Goal: Transaction & Acquisition: Register for event/course

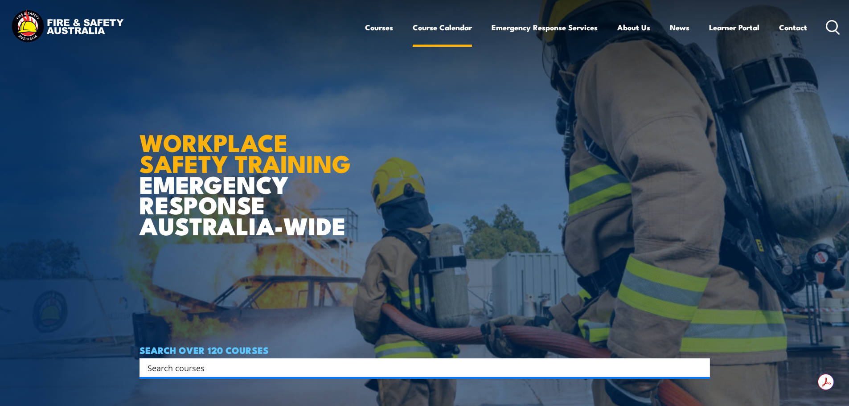
click at [443, 27] on link "Course Calendar" at bounding box center [442, 28] width 59 height 24
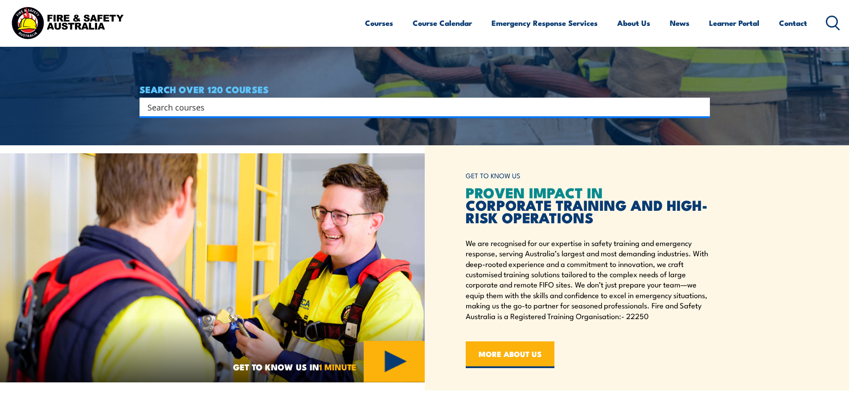
scroll to position [268, 0]
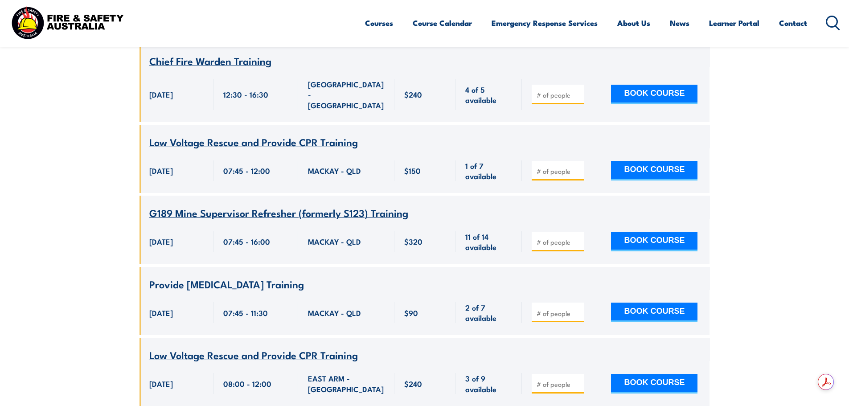
scroll to position [1516, 0]
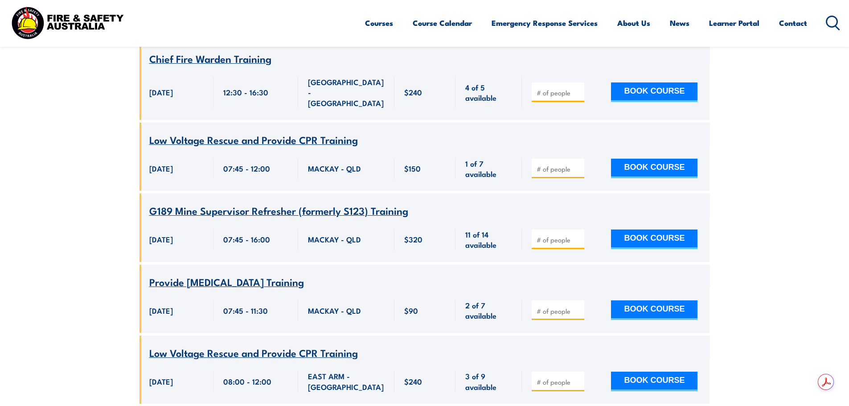
click at [225, 345] on span "Low Voltage Rescue and Provide CPR Training" at bounding box center [253, 352] width 209 height 15
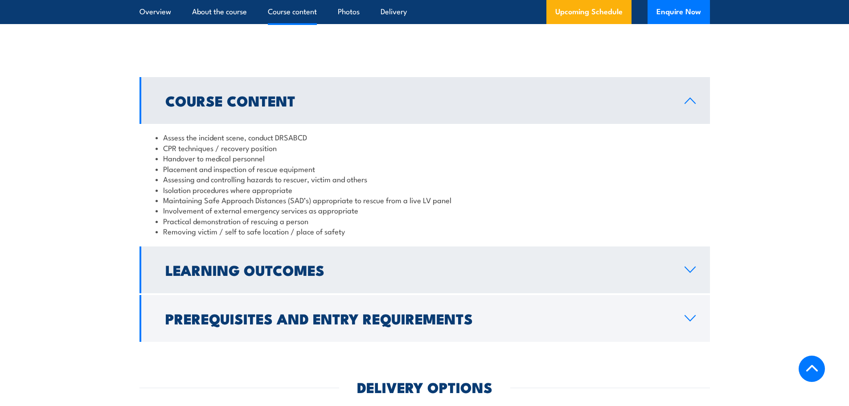
scroll to position [847, 0]
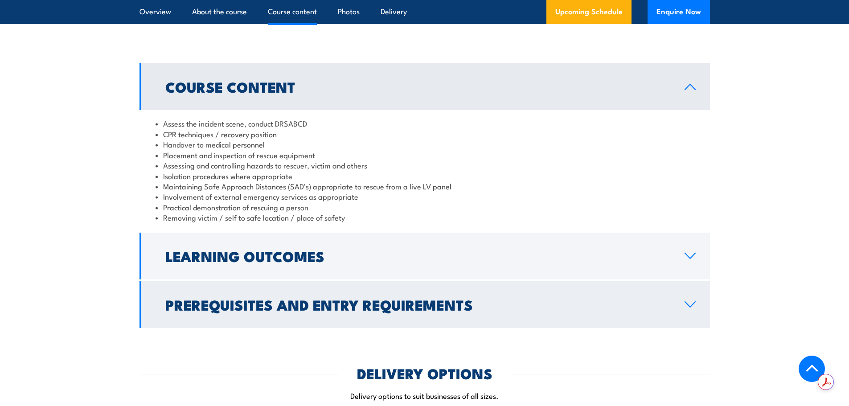
click at [285, 298] on h2 "Prerequisites and Entry Requirements" at bounding box center [417, 304] width 505 height 12
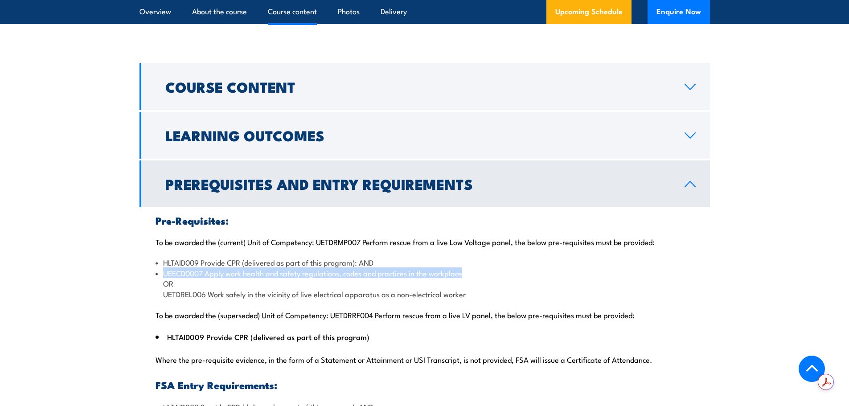
drag, startPoint x: 164, startPoint y: 260, endPoint x: 465, endPoint y: 259, distance: 301.9
click at [465, 268] on li "UEECD0007 Apply work health and safety regulations, codes and practices in the …" at bounding box center [425, 283] width 539 height 31
copy li "UEECD0007 Apply work health and safety regulations, codes and practices in the …"
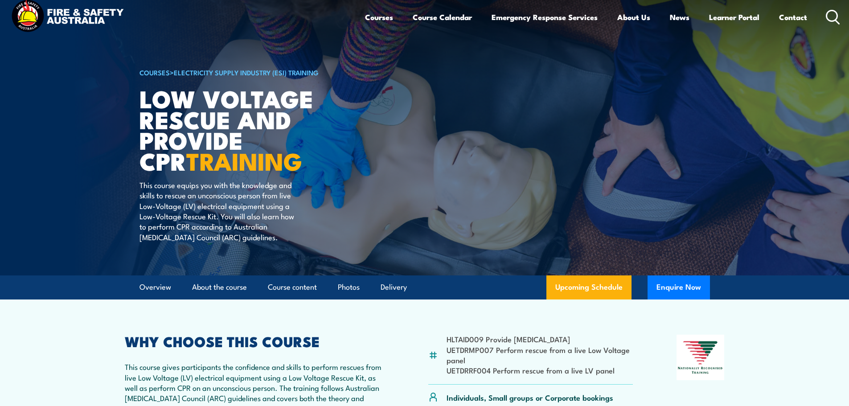
scroll to position [0, 0]
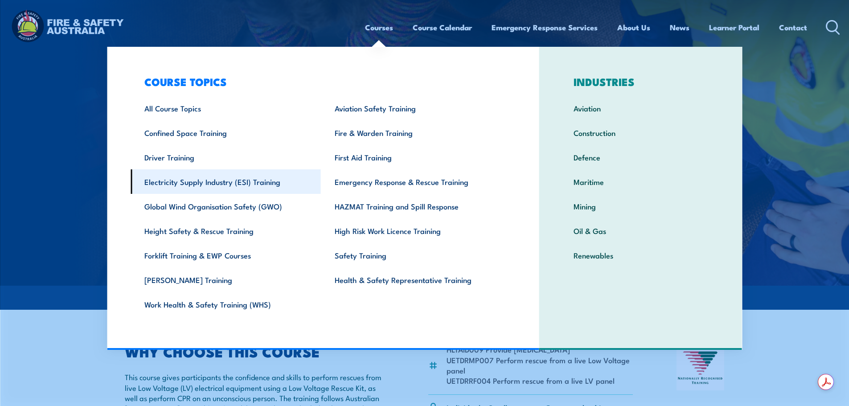
click at [192, 187] on link "Electricity Supply Industry (ESI) Training" at bounding box center [226, 181] width 190 height 25
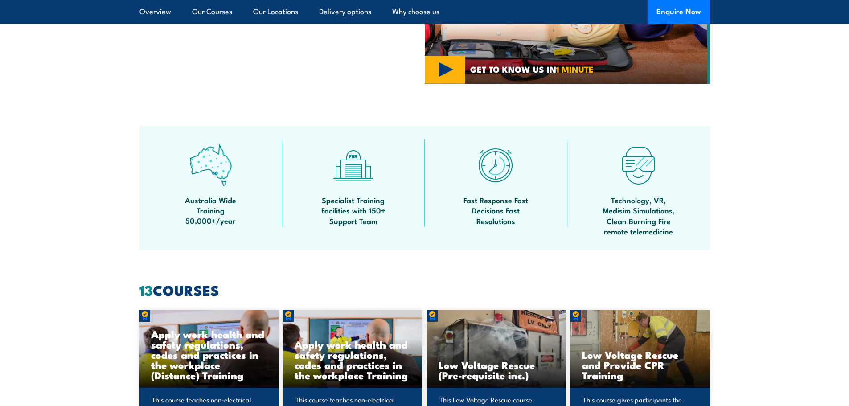
scroll to position [624, 0]
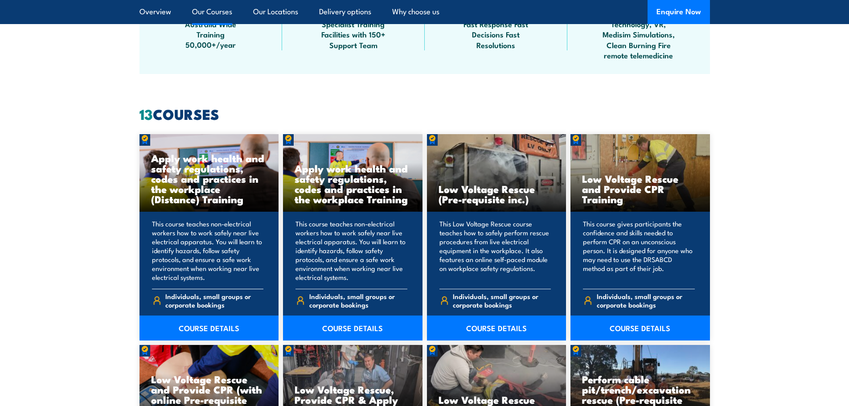
click at [208, 191] on h3 "Apply work health and safety regulations, codes and practices in the workplace …" at bounding box center [209, 178] width 116 height 51
click at [209, 330] on link "COURSE DETAILS" at bounding box center [210, 328] width 140 height 25
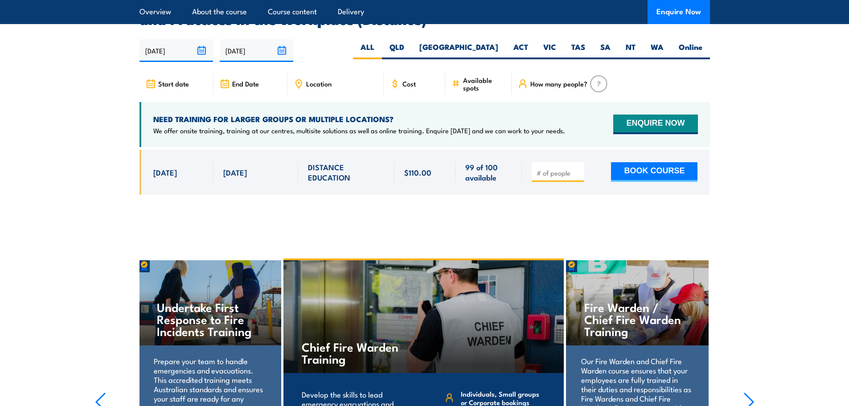
scroll to position [1427, 0]
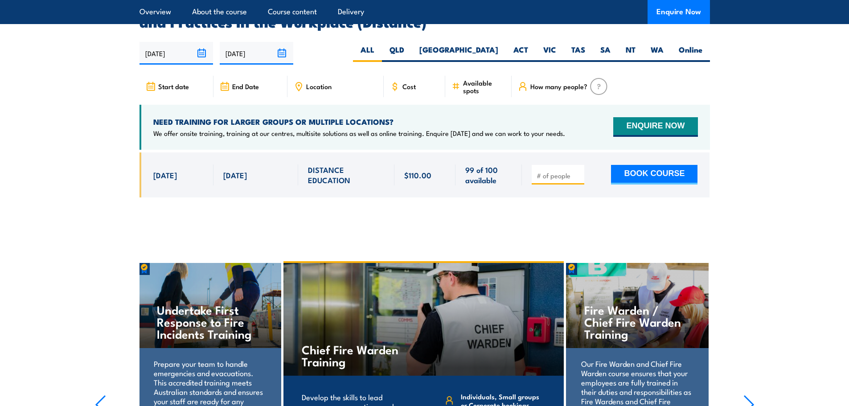
click at [556, 170] on span at bounding box center [558, 175] width 46 height 10
click at [582, 165] on div at bounding box center [558, 175] width 53 height 20
type input "1"
click at [578, 171] on input "1" at bounding box center [559, 175] width 45 height 9
click at [655, 165] on button "BOOK COURSE" at bounding box center [654, 175] width 86 height 20
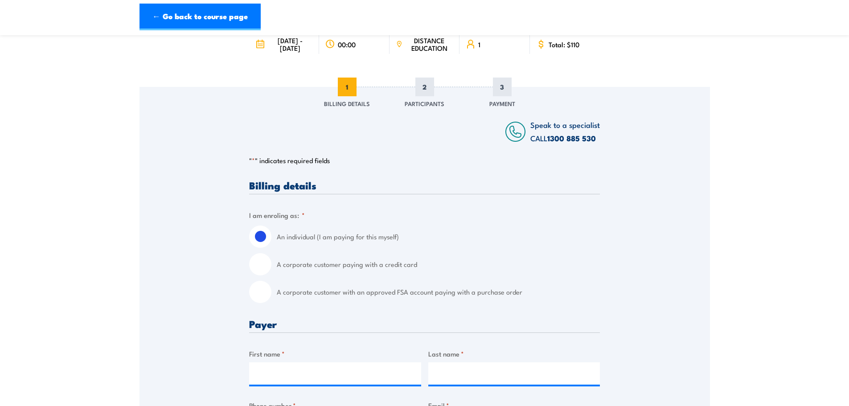
scroll to position [89, 0]
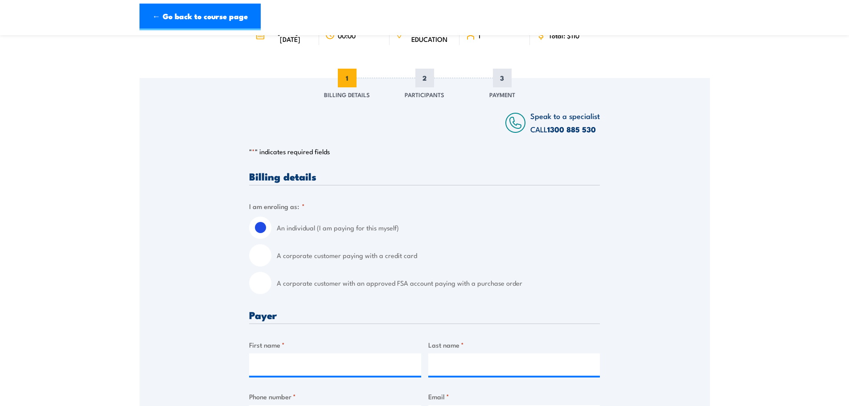
click at [261, 257] on input "A corporate customer paying with a credit card" at bounding box center [260, 255] width 22 height 22
radio input "true"
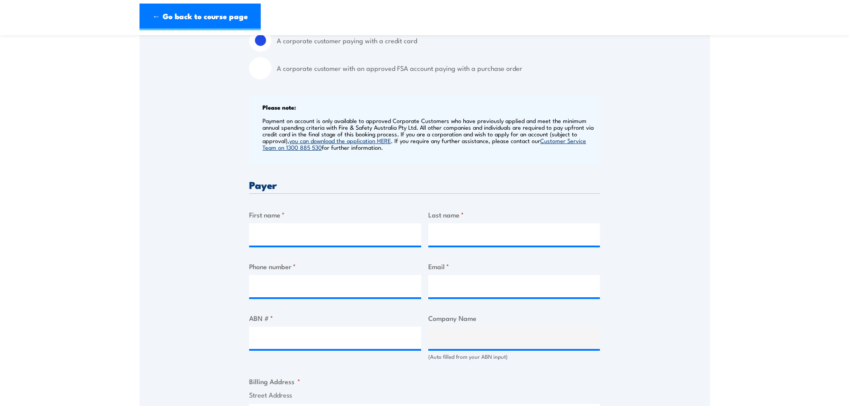
scroll to position [312, 0]
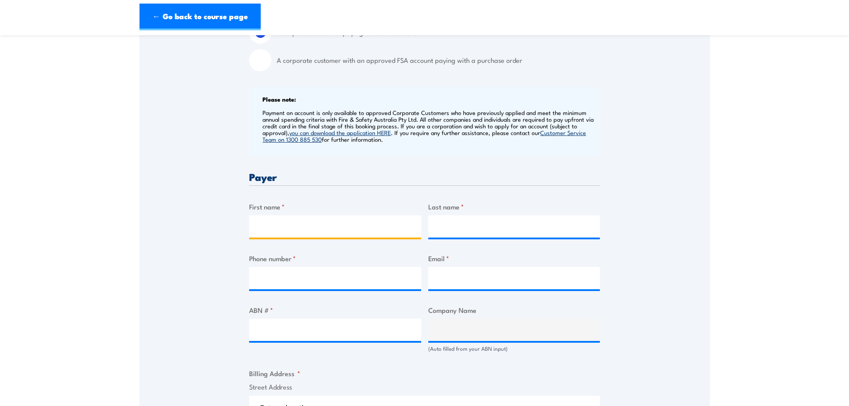
click at [298, 227] on input "First name *" at bounding box center [335, 226] width 172 height 22
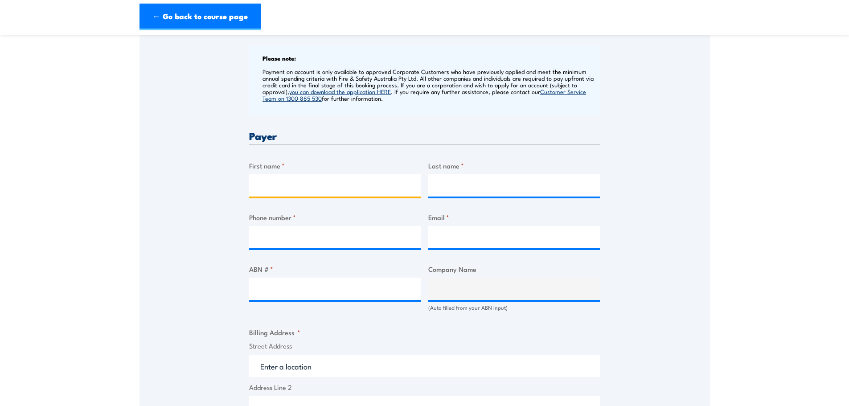
scroll to position [268, 0]
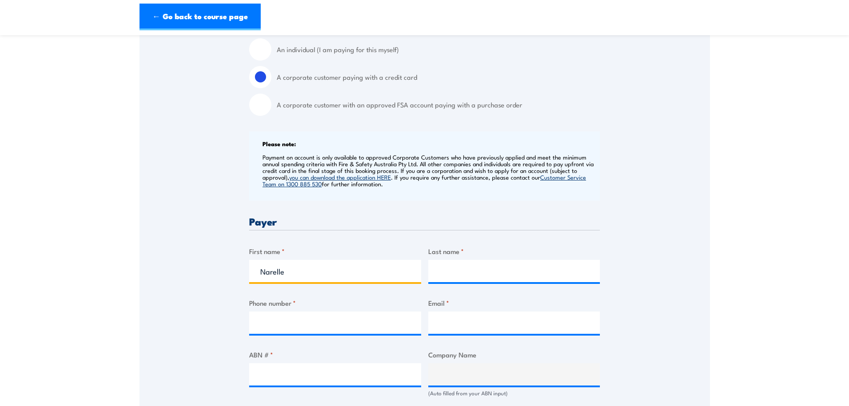
type input "Narelle"
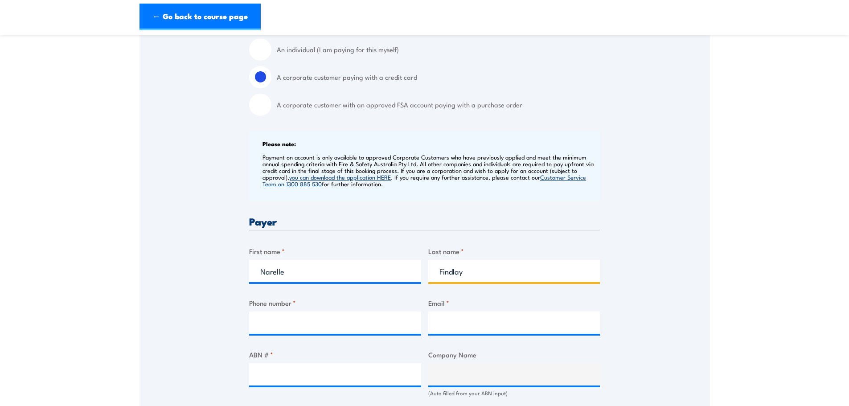
type input "Findlay"
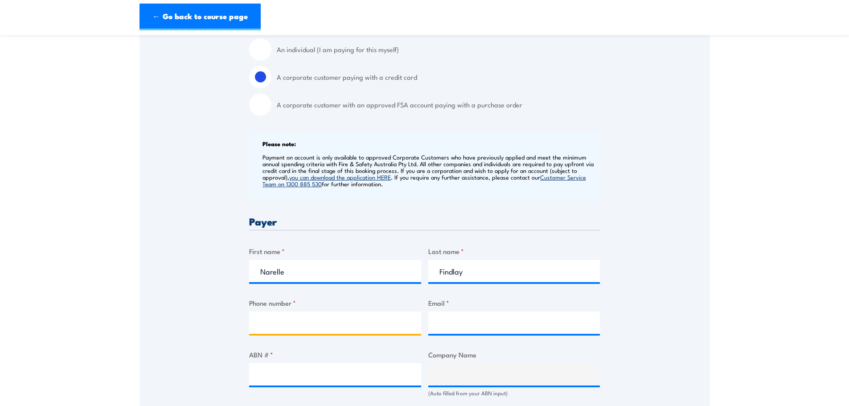
click at [260, 320] on input "Phone number *" at bounding box center [335, 323] width 172 height 22
type input "0417301430"
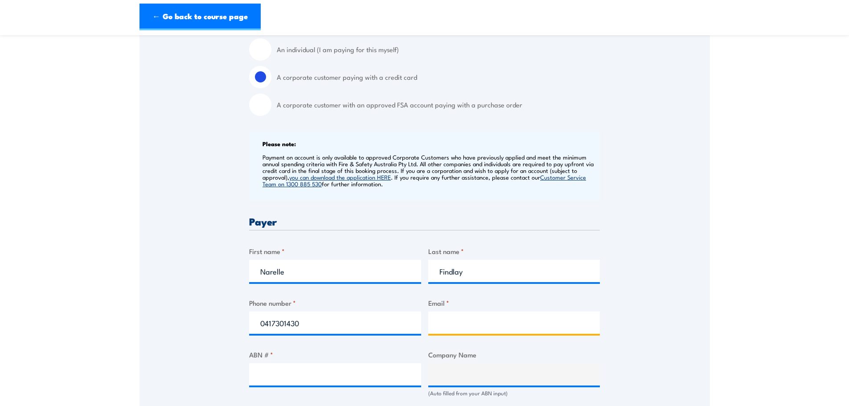
click at [455, 325] on input "Email *" at bounding box center [514, 323] width 172 height 22
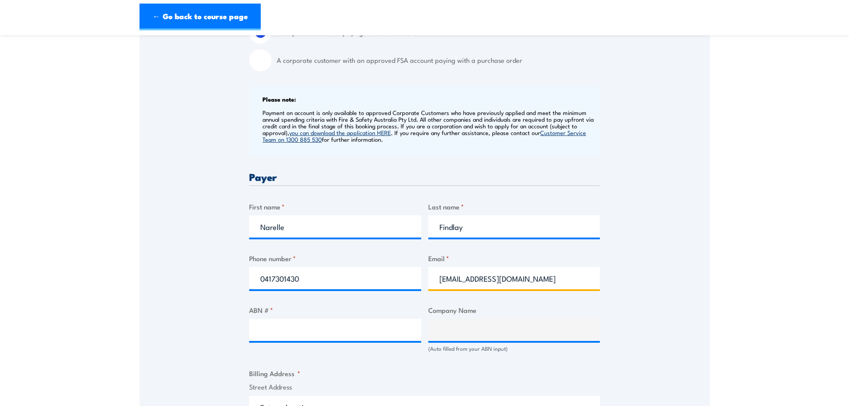
type input "narelle@findlayelec.com.au"
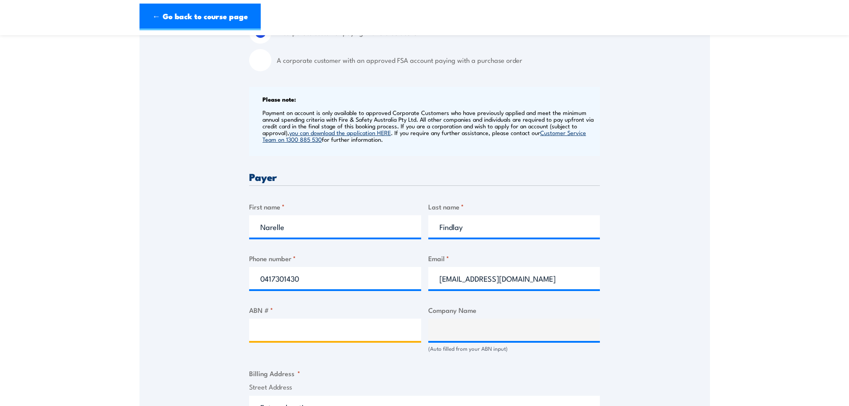
click at [301, 330] on input "ABN # *" at bounding box center [335, 330] width 172 height 22
type input "64595921104"
type input "The trustee for P & B Findlay Unit Trust"
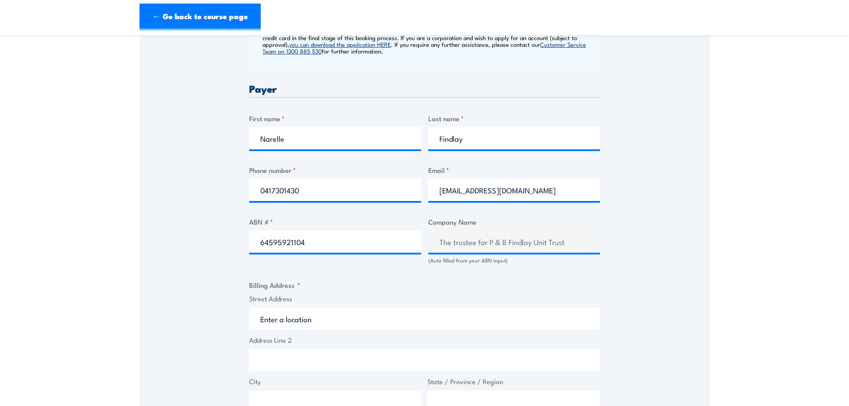
scroll to position [401, 0]
click at [303, 316] on input "Street Address" at bounding box center [424, 318] width 351 height 22
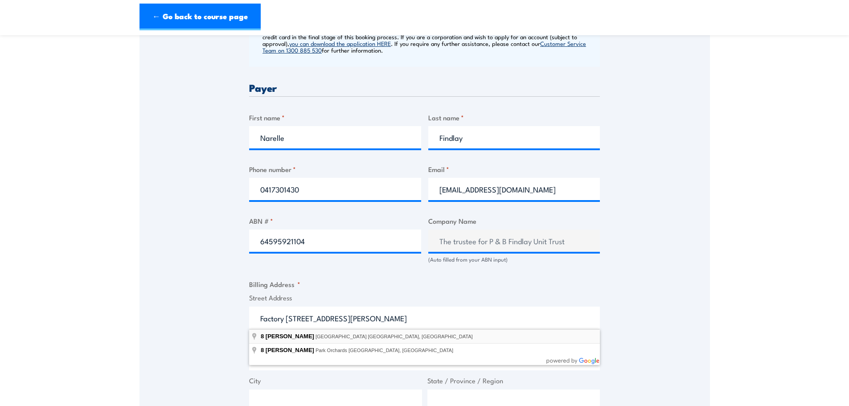
type input "8 McEwan Rd, Heidelberg Heights VIC, Australia"
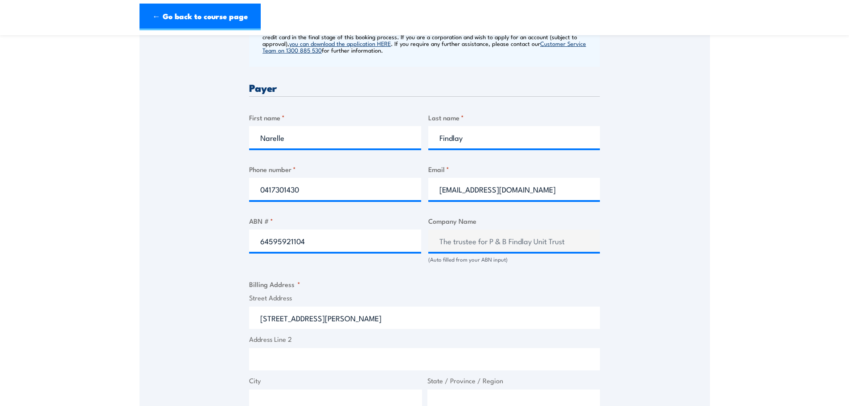
type input "8 McEwan Rd"
type input "Heidelberg Heights"
type input "Victoria"
type input "3081"
select select "Australia"
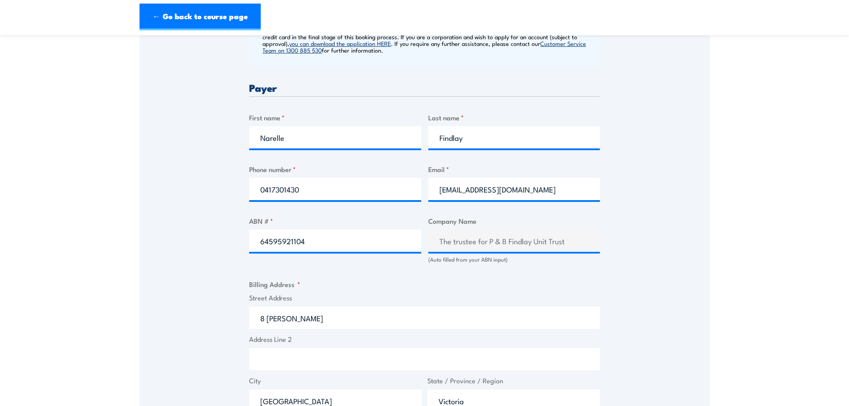
click at [260, 315] on input "8 McEwan Rd" at bounding box center [424, 318] width 351 height 22
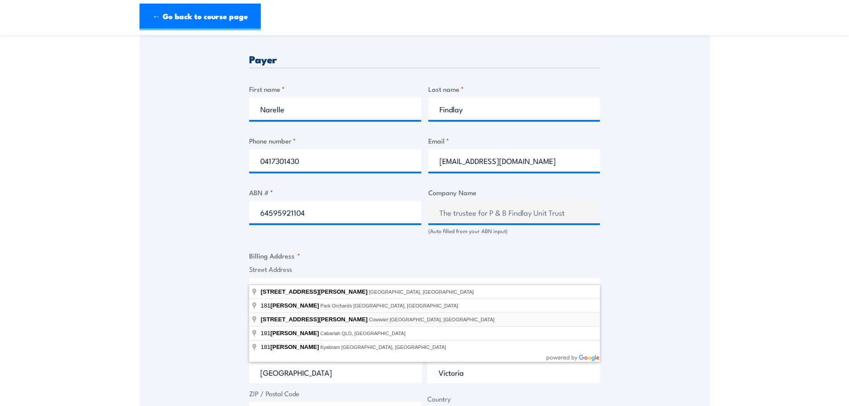
scroll to position [446, 0]
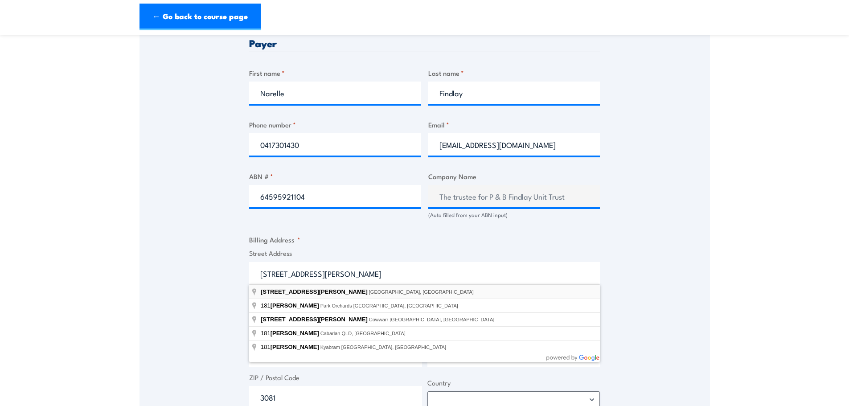
type input "181 McEwan Rd, Heidelberg West VIC, Australia"
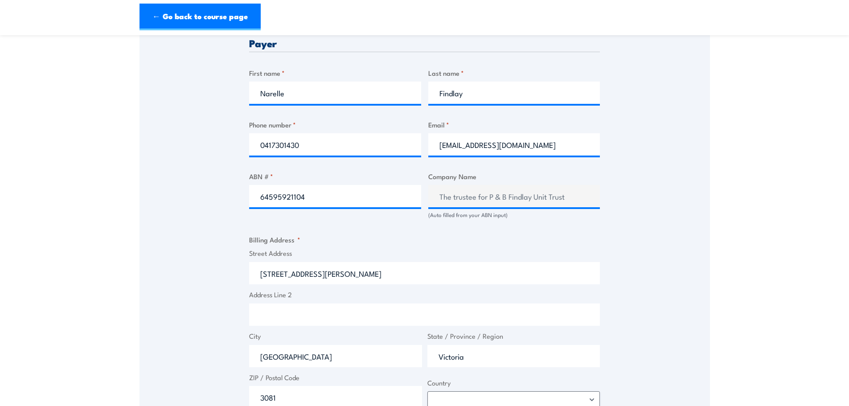
type input "181 McEwan Rd"
type input "Heidelberg West"
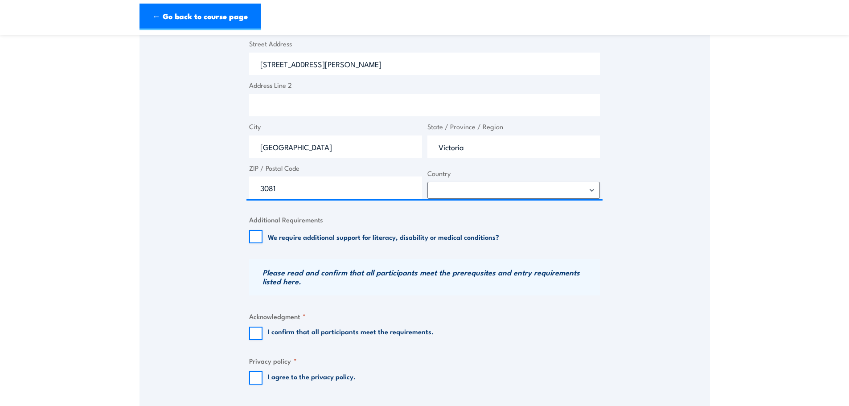
scroll to position [669, 0]
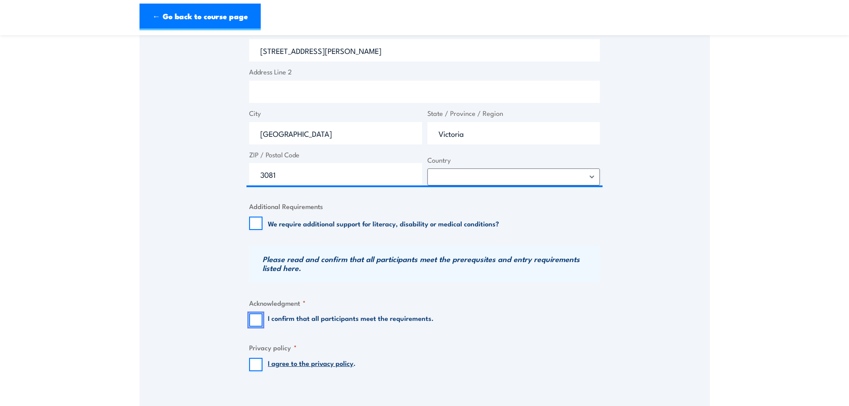
click at [259, 317] on input "I confirm that all participants meet the requirements." at bounding box center [255, 319] width 13 height 13
checkbox input "true"
click at [254, 367] on input "I agree to the privacy policy ." at bounding box center [255, 364] width 13 height 13
checkbox input "true"
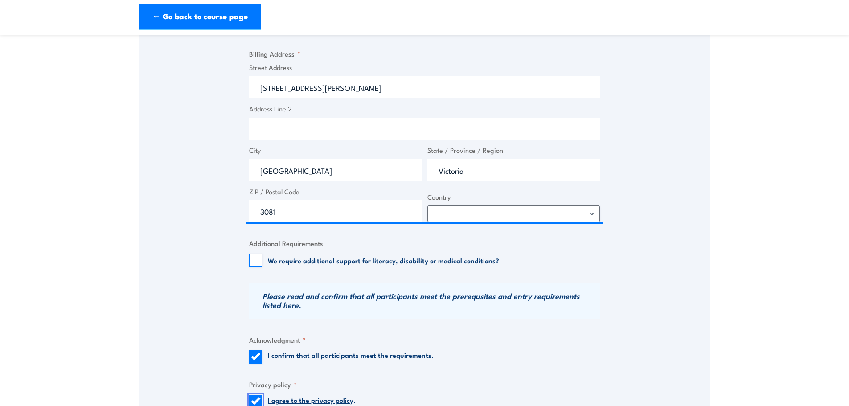
scroll to position [713, 0]
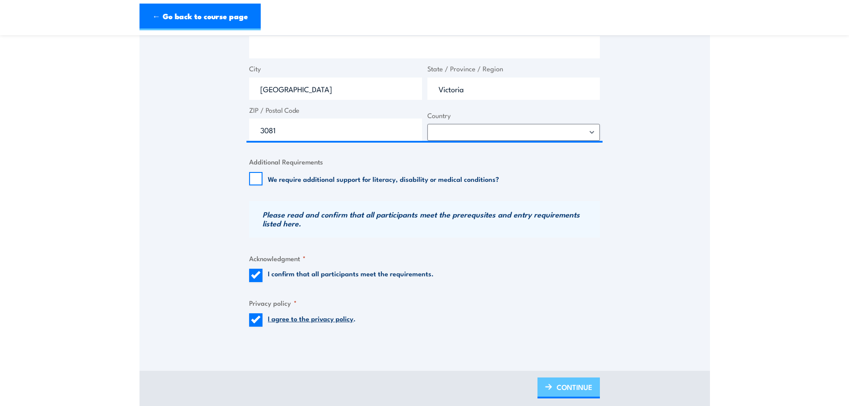
click at [572, 385] on span "CONTINUE" at bounding box center [575, 387] width 36 height 24
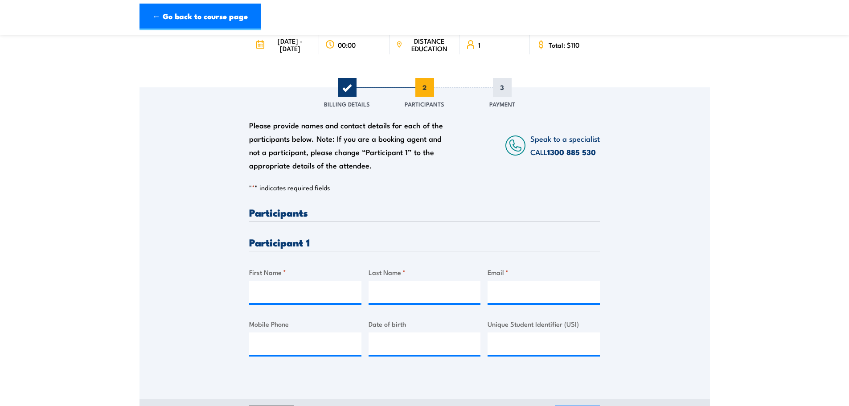
scroll to position [89, 0]
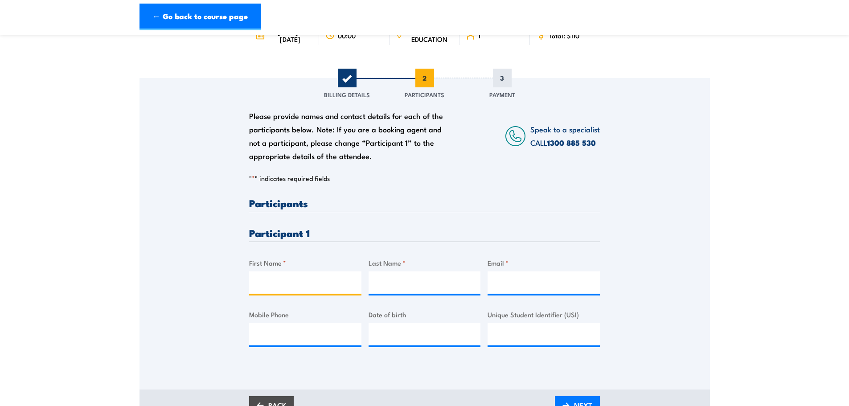
click at [301, 289] on input "First Name *" at bounding box center [305, 283] width 112 height 22
type input "Kade"
type input "Findlay"
type input "kadefindlay9@gmail.com"
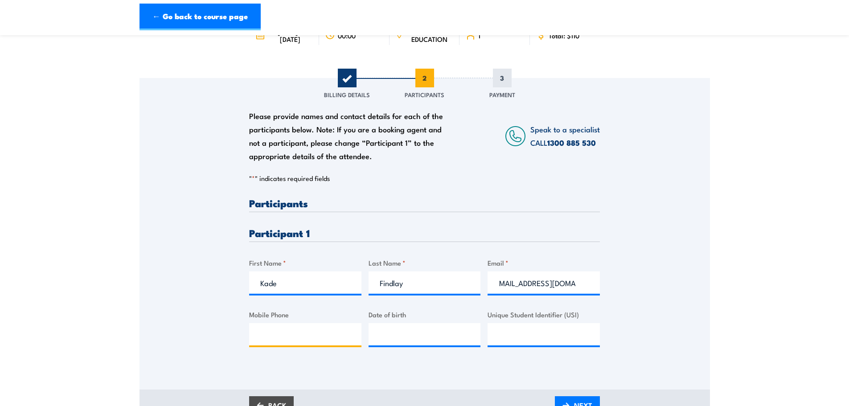
scroll to position [0, 0]
click at [265, 332] on input "Mobile Phone" at bounding box center [305, 334] width 112 height 22
type input "0475456587"
click at [427, 342] on input "__/__/____" at bounding box center [425, 334] width 112 height 22
type input "29/05/2006"
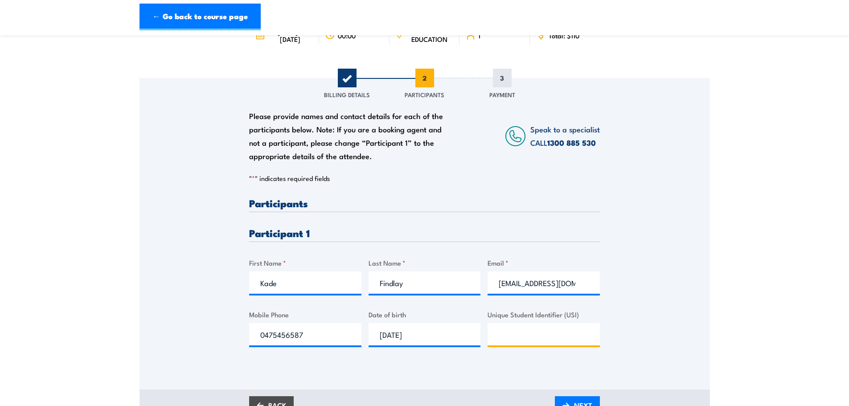
click at [558, 337] on input "Unique Student Identifier (USI)" at bounding box center [544, 334] width 112 height 22
click at [576, 284] on input "kadefindlay9@gmail.com" at bounding box center [544, 283] width 112 height 22
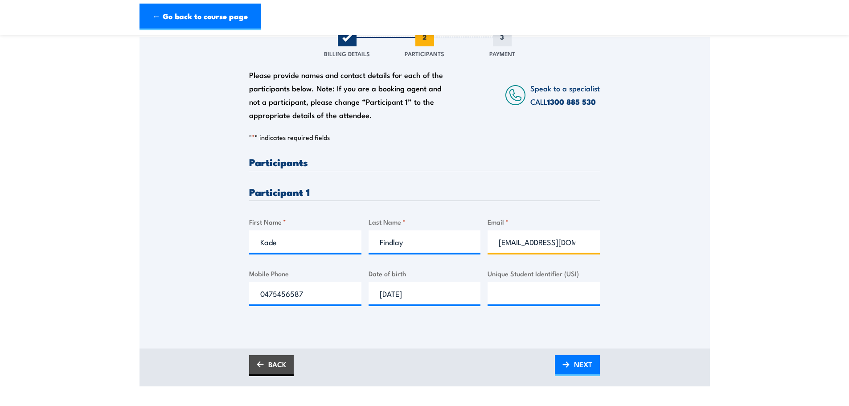
scroll to position [178, 0]
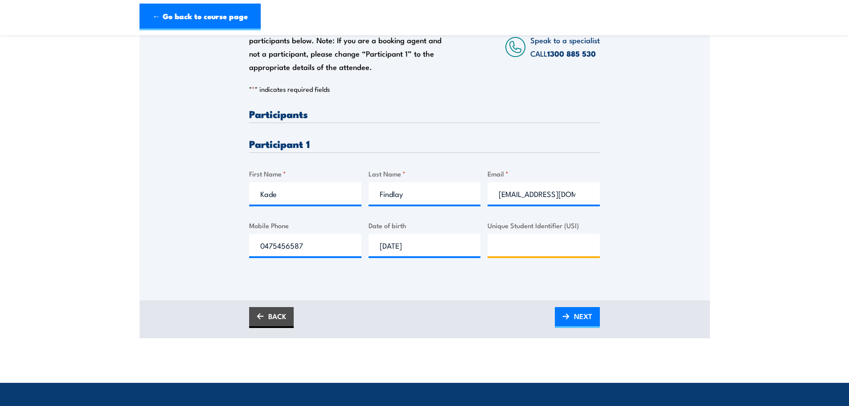
click at [556, 247] on input "Unique Student Identifier (USI)" at bounding box center [544, 245] width 112 height 22
drag, startPoint x: 547, startPoint y: 249, endPoint x: 490, endPoint y: 245, distance: 57.7
click at [490, 245] on input "MRFJCYGFE7" at bounding box center [544, 245] width 112 height 22
type input "MRFJCYGFE7"
click at [585, 321] on span "NEXT" at bounding box center [583, 317] width 18 height 24
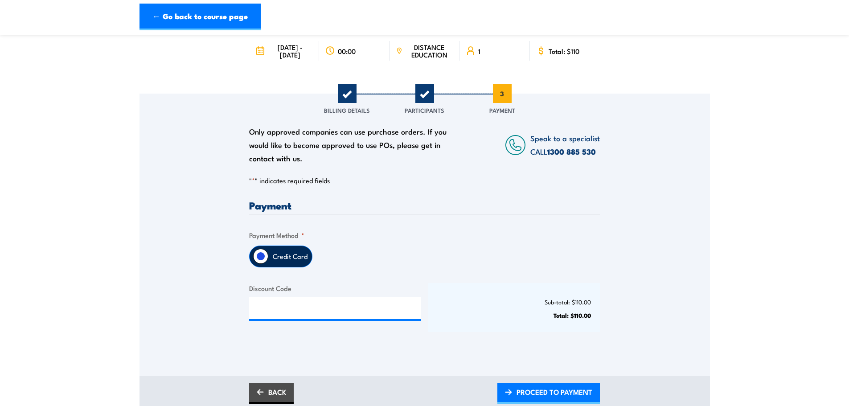
scroll to position [134, 0]
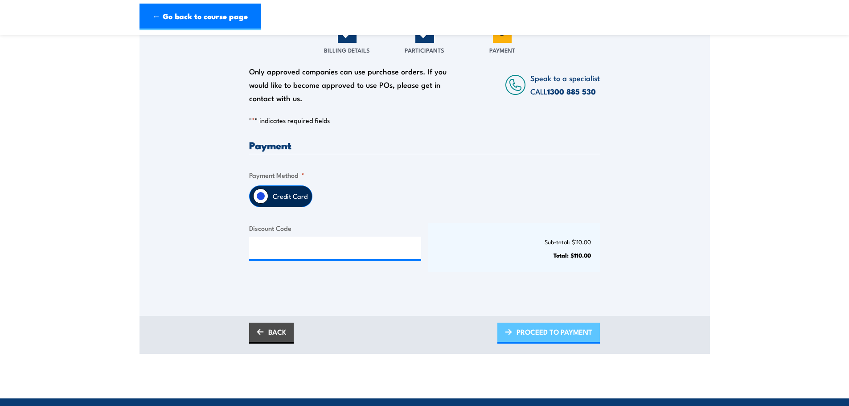
click at [531, 338] on span "PROCEED TO PAYMENT" at bounding box center [555, 332] width 76 height 24
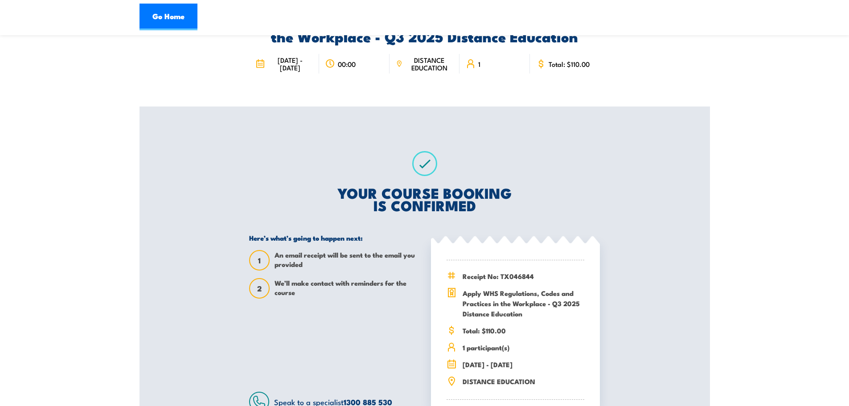
scroll to position [178, 0]
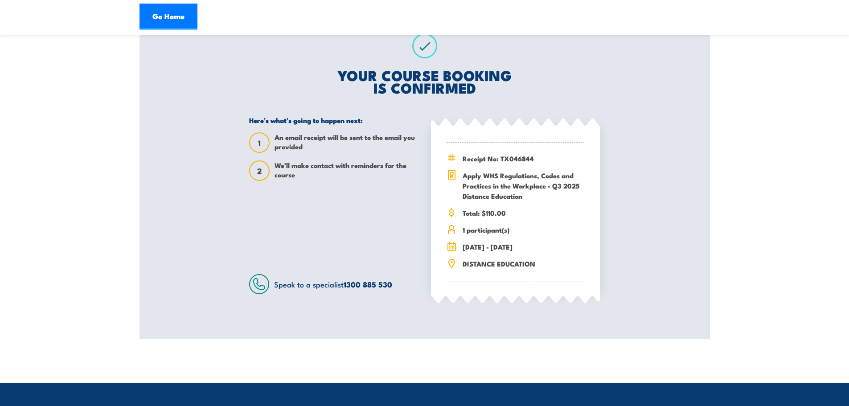
click at [796, 104] on section "Apply WHS Regulations, Codes and Practices in the Workplace - Q3 2025 Distance …" at bounding box center [424, 102] width 849 height 473
click at [174, 17] on link "Go Home" at bounding box center [169, 17] width 58 height 27
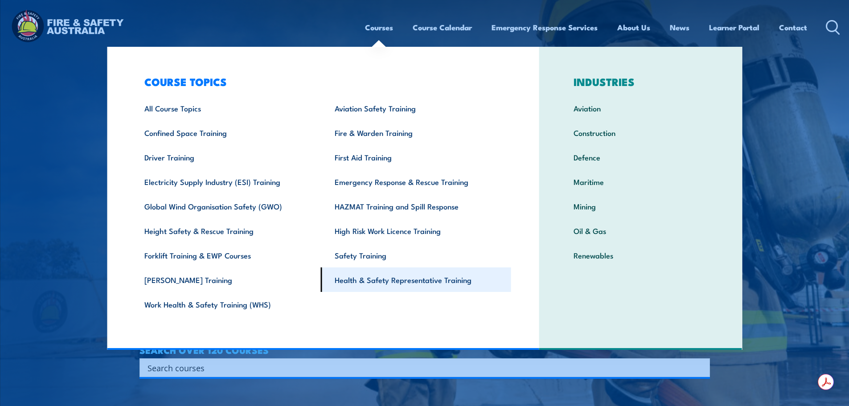
click at [353, 283] on link "Health & Safety Representative Training" at bounding box center [416, 280] width 190 height 25
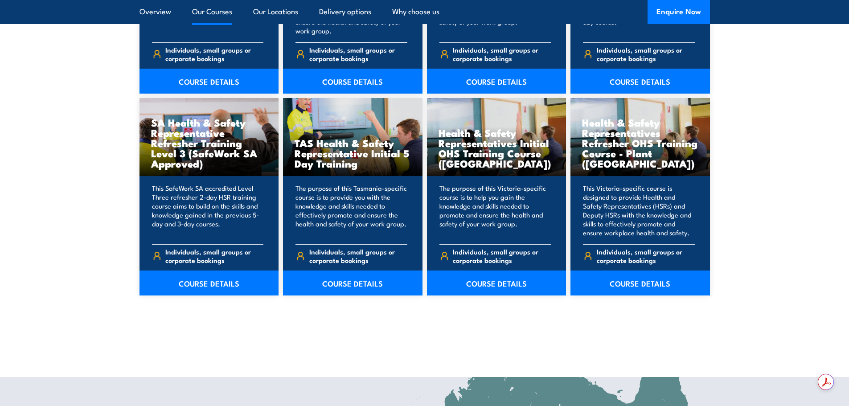
scroll to position [1293, 0]
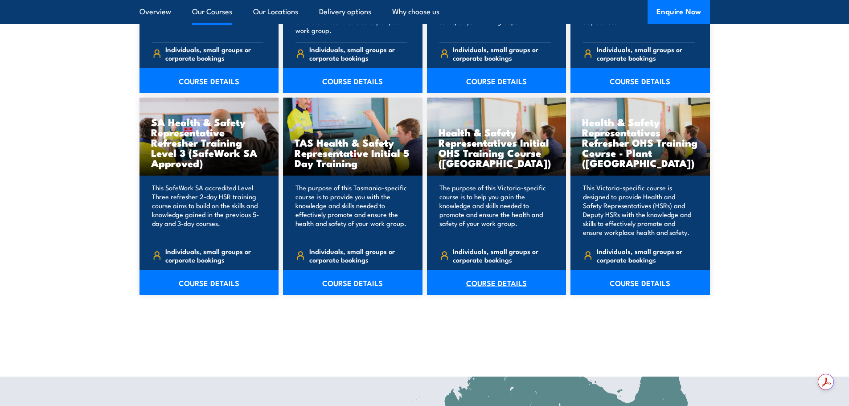
click at [486, 281] on link "COURSE DETAILS" at bounding box center [497, 282] width 140 height 25
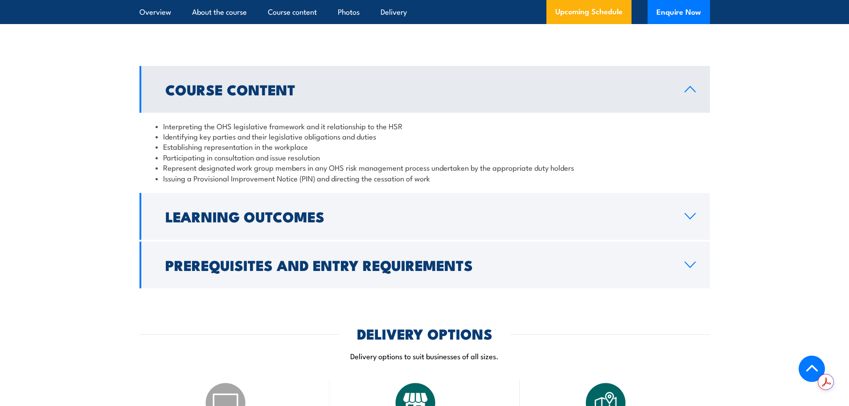
scroll to position [892, 0]
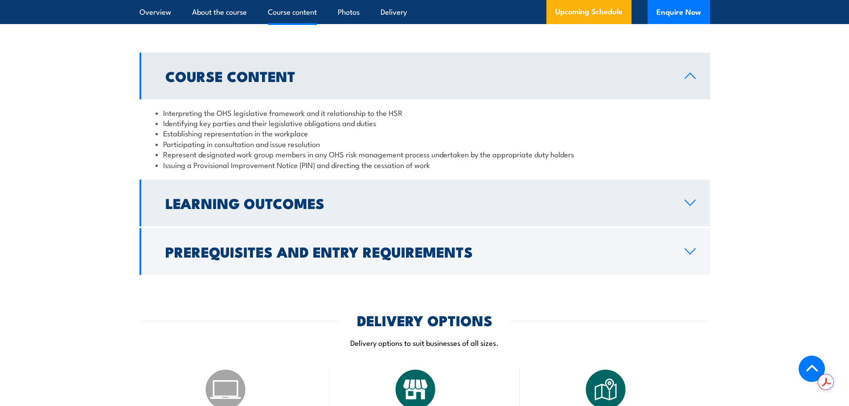
click at [699, 208] on link "Learning Outcomes" at bounding box center [425, 203] width 571 height 47
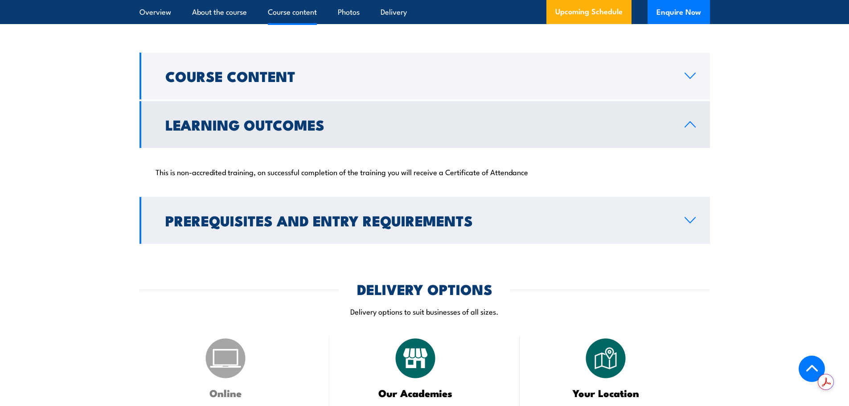
click at [689, 221] on icon at bounding box center [690, 220] width 12 height 7
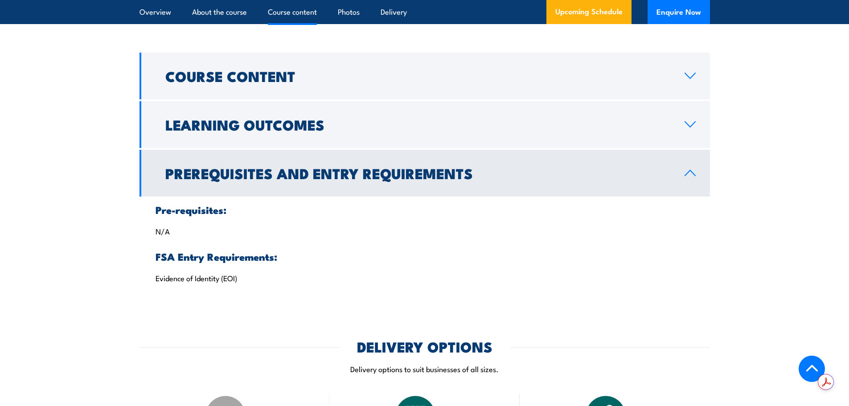
click at [686, 169] on link "Prerequisites and Entry Requirements" at bounding box center [425, 173] width 571 height 47
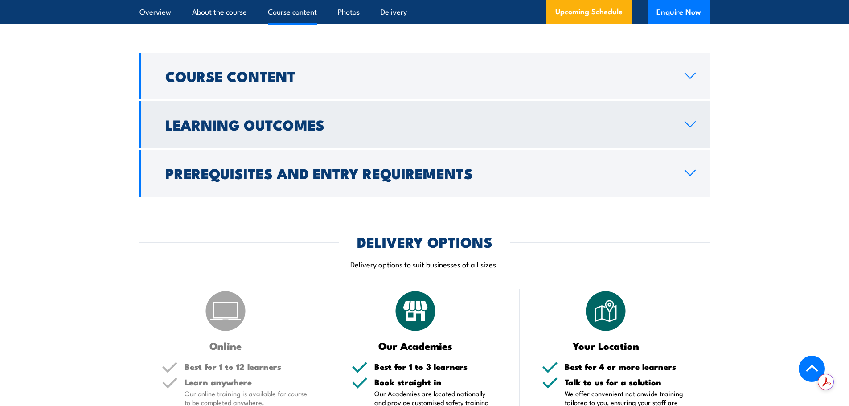
click at [688, 124] on icon at bounding box center [690, 124] width 10 height 5
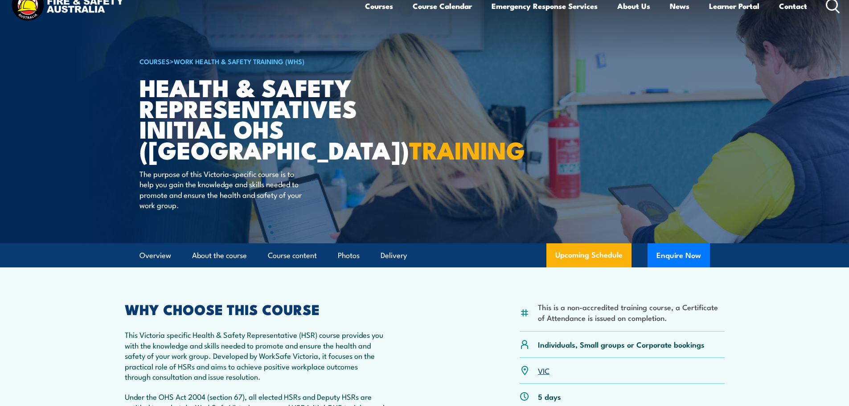
scroll to position [0, 0]
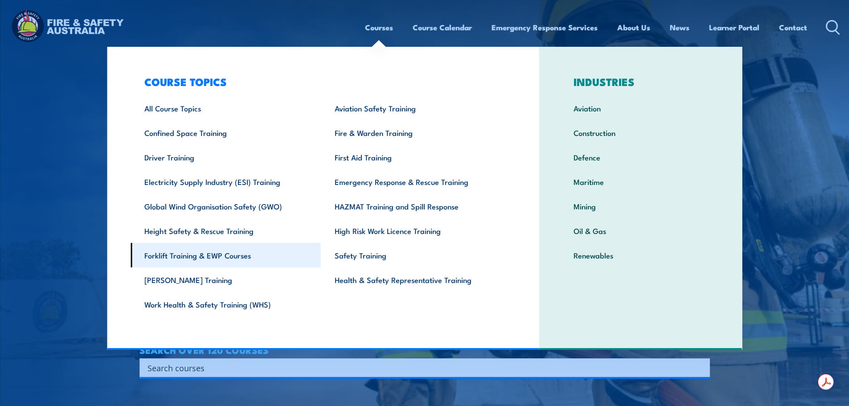
click at [201, 257] on link "Forklift Training & EWP Courses" at bounding box center [226, 255] width 190 height 25
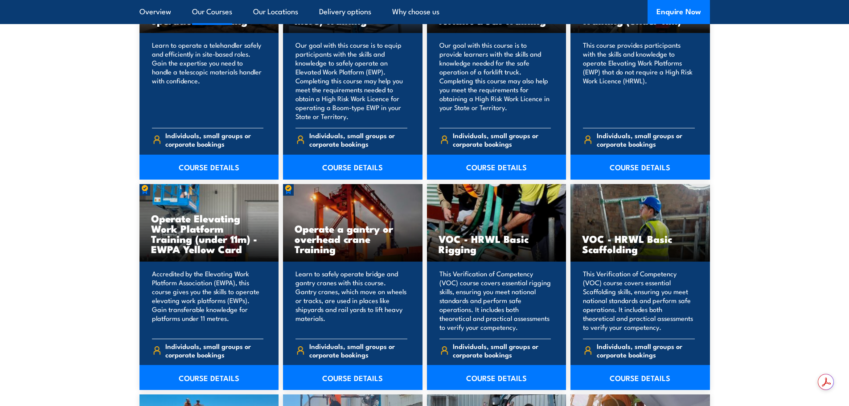
scroll to position [803, 0]
click at [194, 317] on p "Accredited by the Elevating Work Platform Association (EWPA), this course gives…" at bounding box center [208, 301] width 112 height 62
click at [202, 377] on link "COURSE DETAILS" at bounding box center [210, 378] width 140 height 25
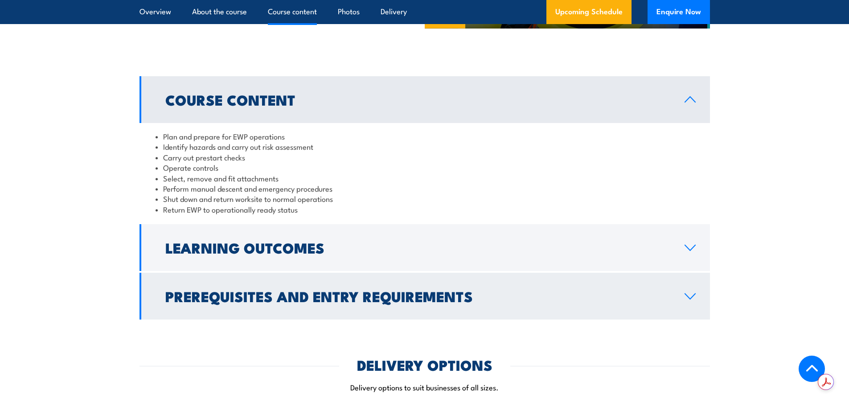
scroll to position [758, 0]
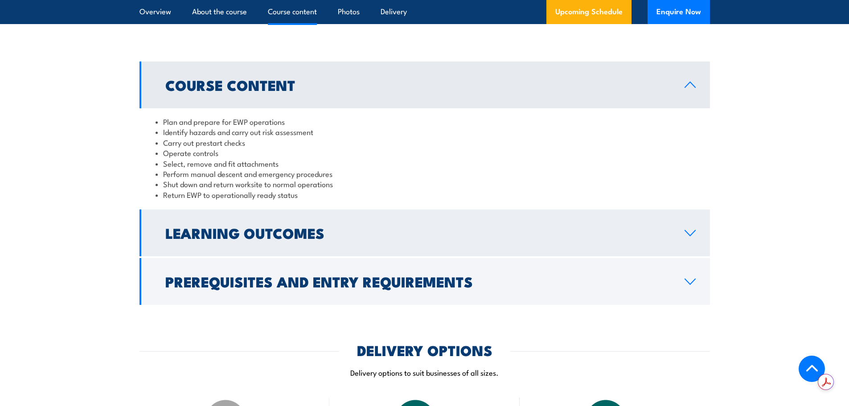
click at [297, 238] on h2 "Learning Outcomes" at bounding box center [417, 233] width 505 height 12
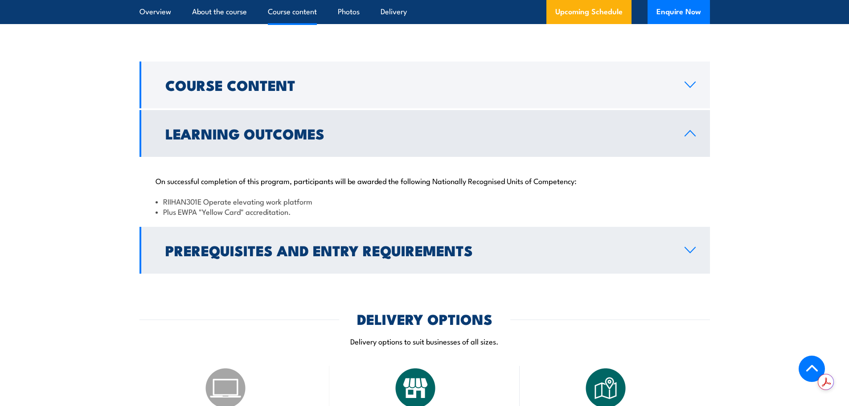
click at [290, 251] on h2 "Prerequisites and Entry Requirements" at bounding box center [417, 250] width 505 height 12
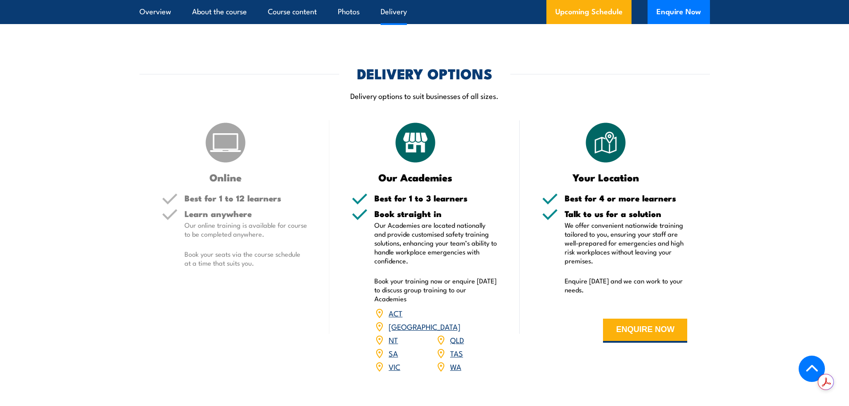
scroll to position [1159, 0]
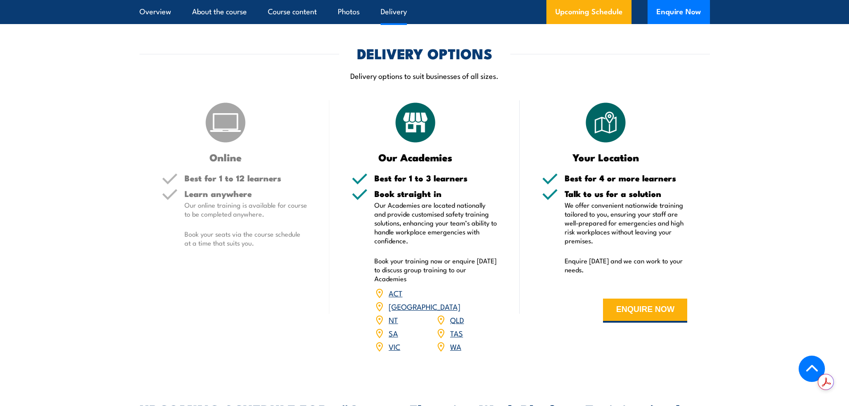
click at [389, 341] on link "VIC" at bounding box center [395, 346] width 12 height 11
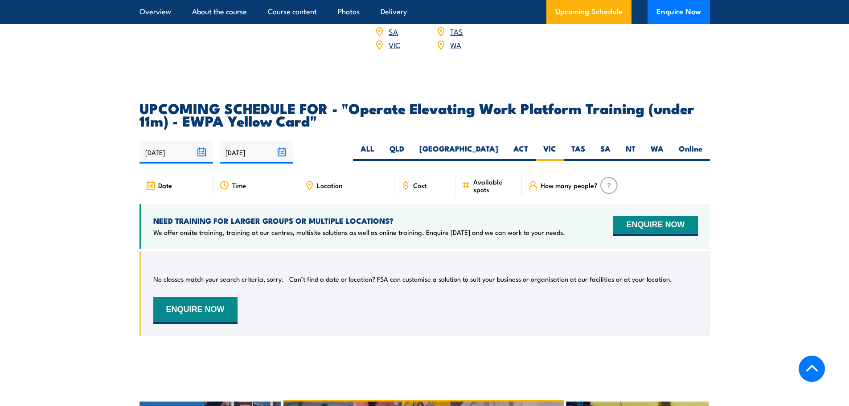
scroll to position [1356, 0]
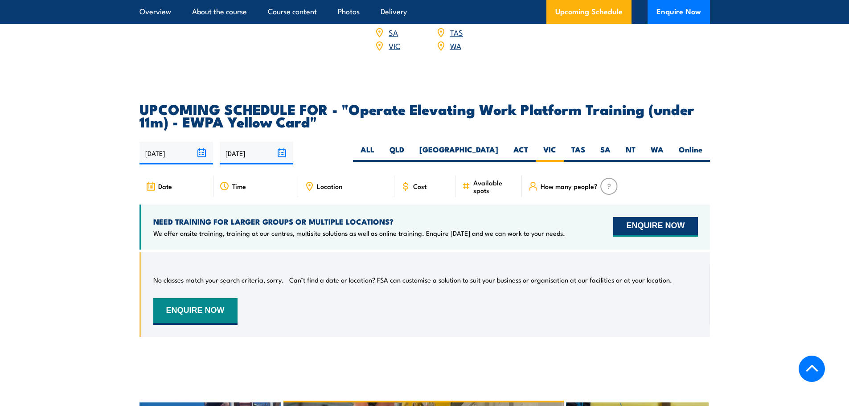
click at [627, 217] on button "ENQUIRE NOW" at bounding box center [656, 227] width 84 height 20
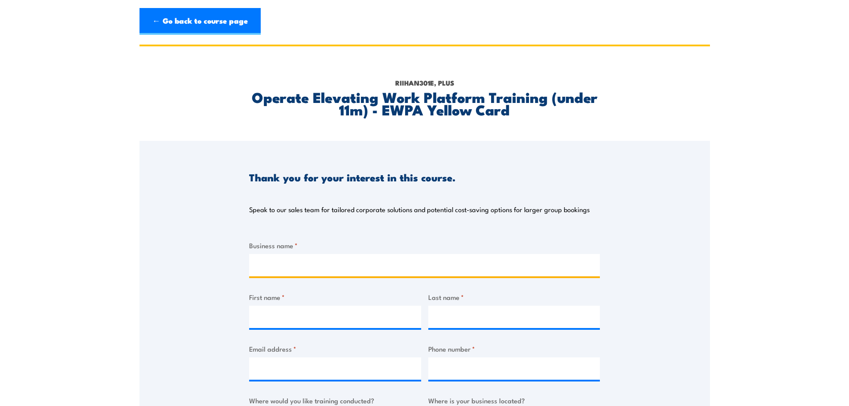
click at [314, 264] on input "Business name *" at bounding box center [424, 265] width 351 height 22
type input "Findlay Electrical Services"
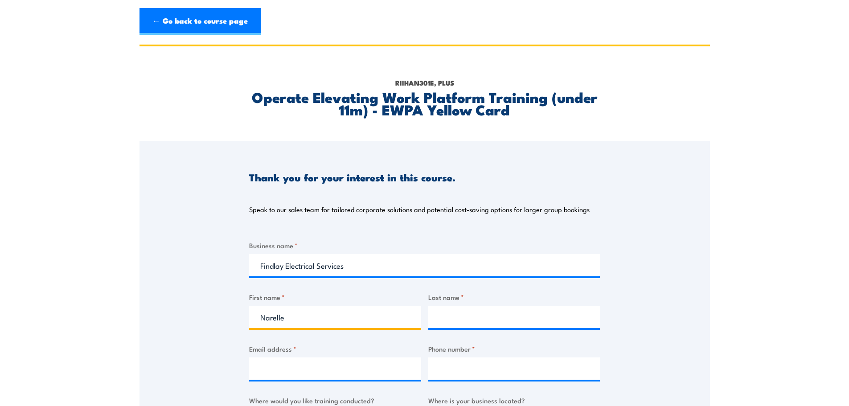
type input "Narelle"
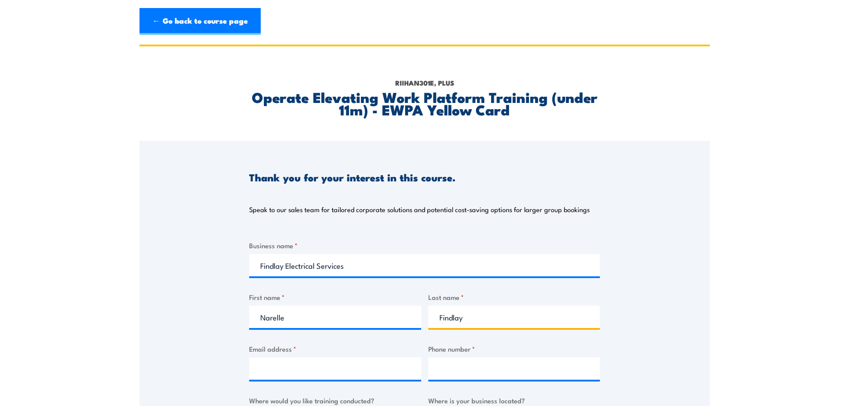
type input "Findlay"
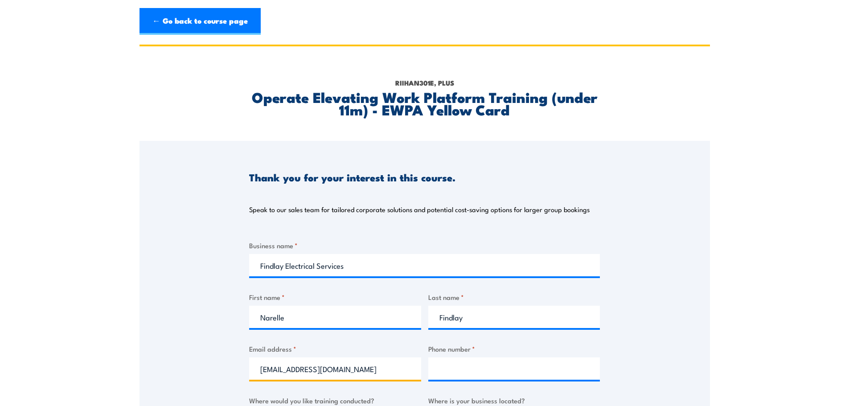
type input "[EMAIL_ADDRESS][DOMAIN_NAME]"
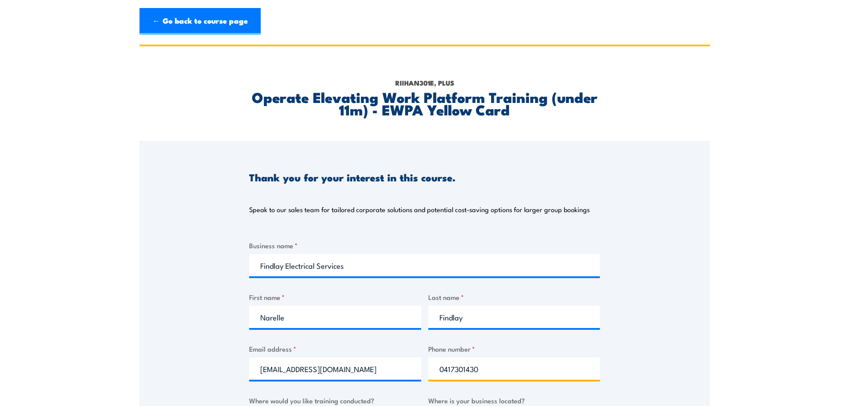
type input "0417301430"
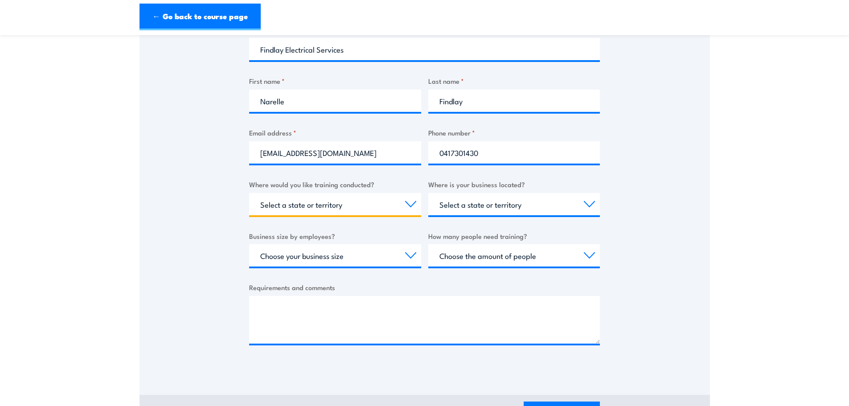
scroll to position [217, 0]
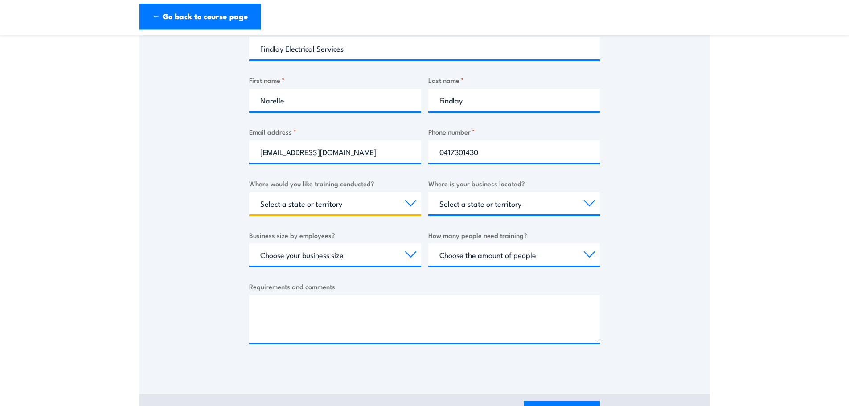
click at [409, 206] on select "Select a state or territory Nationally - multiple locations [GEOGRAPHIC_DATA] […" at bounding box center [335, 203] width 172 height 22
select select "VIC"
click at [249, 192] on select "Select a state or territory Nationally - multiple locations [GEOGRAPHIC_DATA] […" at bounding box center [335, 203] width 172 height 22
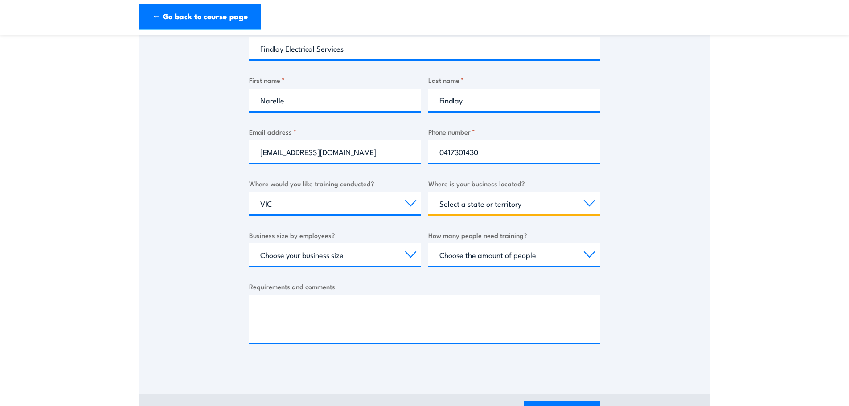
click at [498, 202] on select "Select a state or territory [GEOGRAPHIC_DATA] [GEOGRAPHIC_DATA] [GEOGRAPHIC_DAT…" at bounding box center [514, 203] width 172 height 22
select select "VIC"
click at [428, 192] on select "Select a state or territory [GEOGRAPHIC_DATA] [GEOGRAPHIC_DATA] [GEOGRAPHIC_DAT…" at bounding box center [514, 203] width 172 height 22
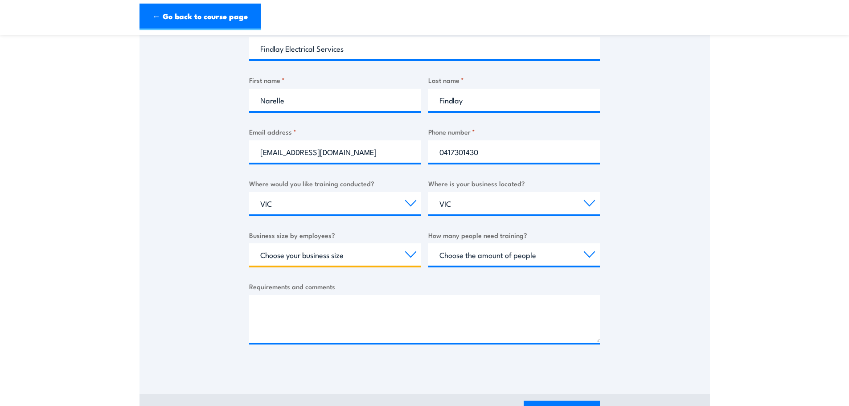
click at [412, 254] on select "Choose your business size 1 to 19 20 to 199 200+" at bounding box center [335, 254] width 172 height 22
select select "1 to 19"
click at [249, 243] on select "Choose your business size 1 to 19 20 to 199 200+" at bounding box center [335, 254] width 172 height 22
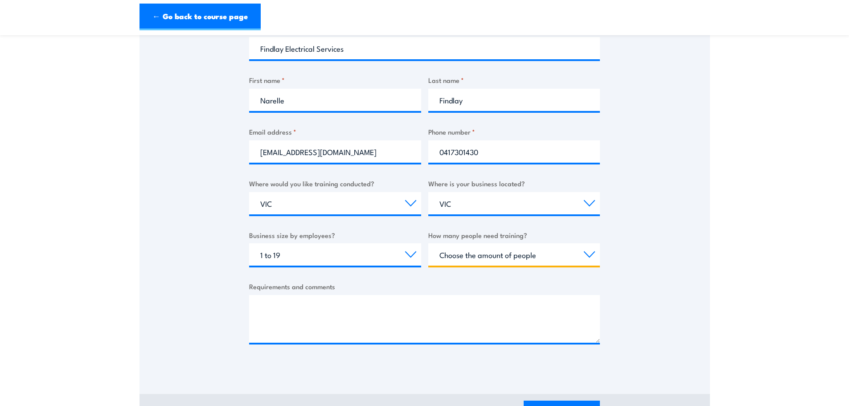
click at [475, 257] on select "Choose the amount of people 1 to 4 5 to 19 20+" at bounding box center [514, 254] width 172 height 22
select select "5 to 19"
click at [428, 243] on select "Choose the amount of people 1 to 4 5 to 19 20+" at bounding box center [514, 254] width 172 height 22
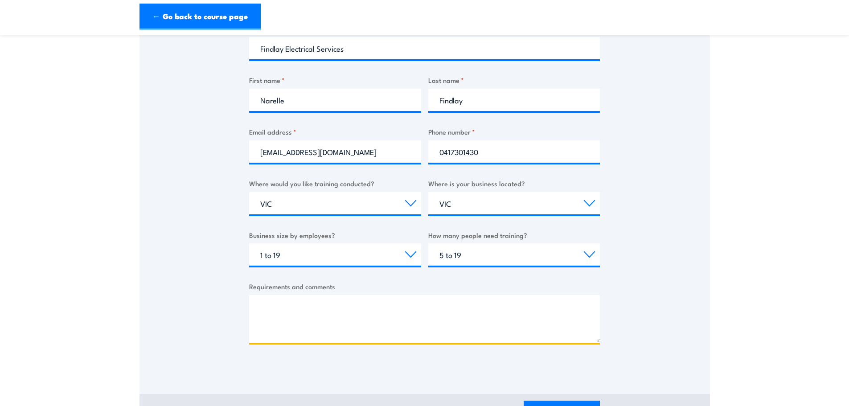
click at [338, 312] on textarea "Requirements and comments" at bounding box center [424, 319] width 351 height 48
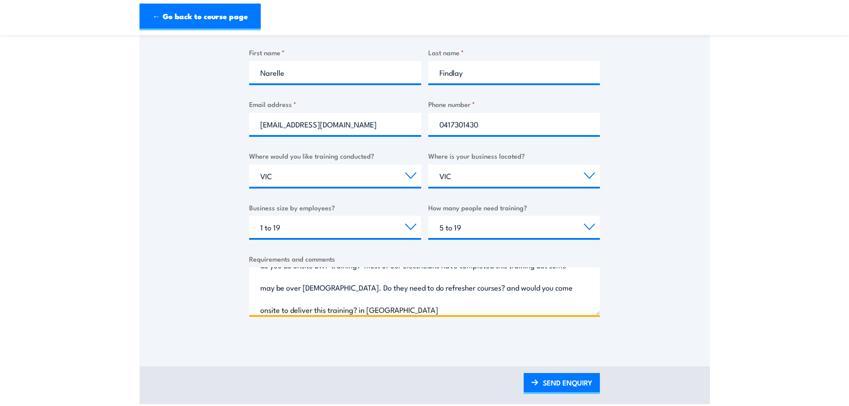
scroll to position [306, 0]
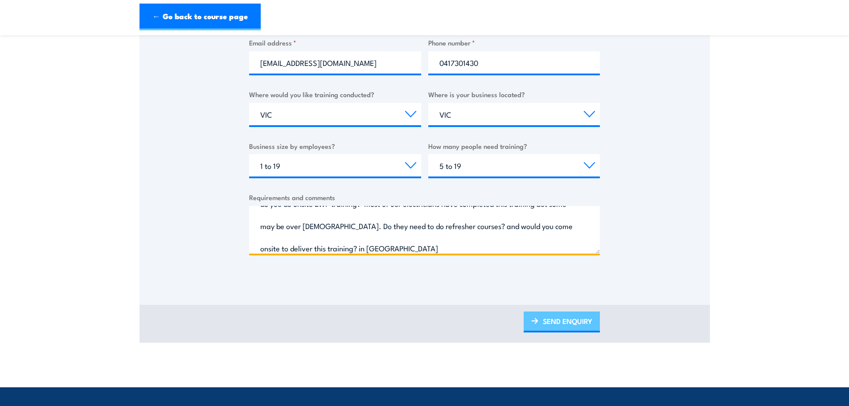
type textarea "do you do onsite EWP training? most of our electricians have completed this tra…"
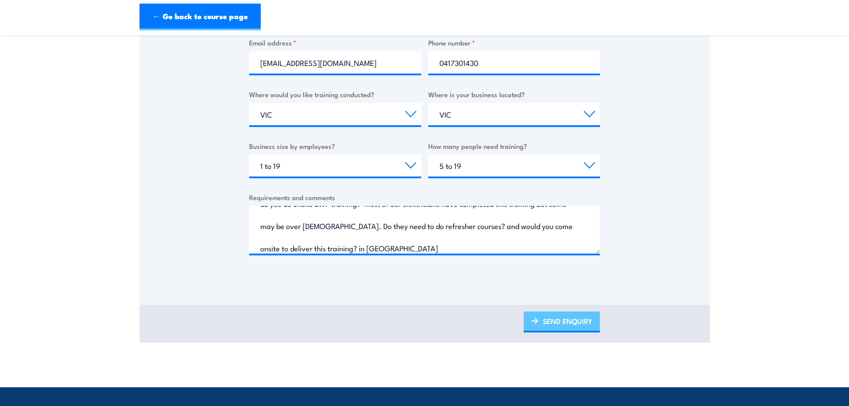
click at [570, 319] on link "SEND ENQUIRY" at bounding box center [562, 322] width 76 height 21
click at [562, 320] on link "SEND ENQUIRY" at bounding box center [562, 322] width 76 height 21
